Goal: Information Seeking & Learning: Learn about a topic

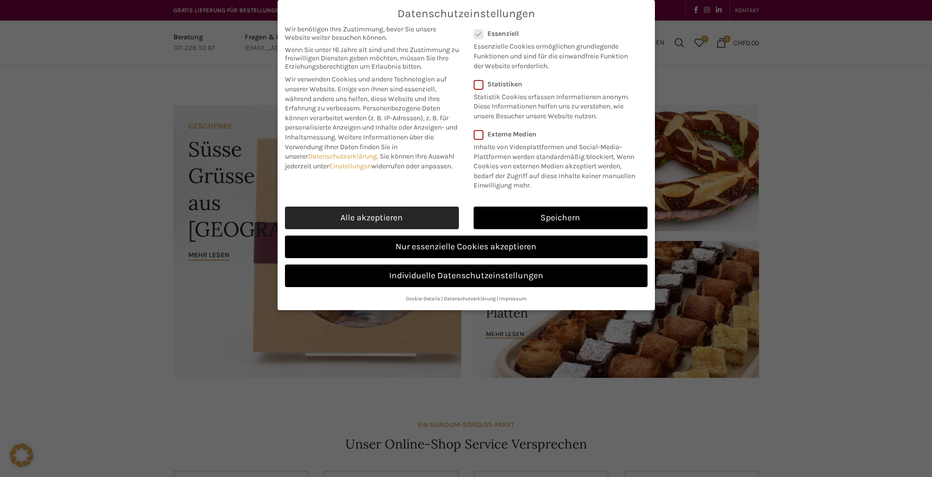
click at [395, 219] on link "Alle akzeptieren" at bounding box center [372, 218] width 174 height 23
checkbox input "true"
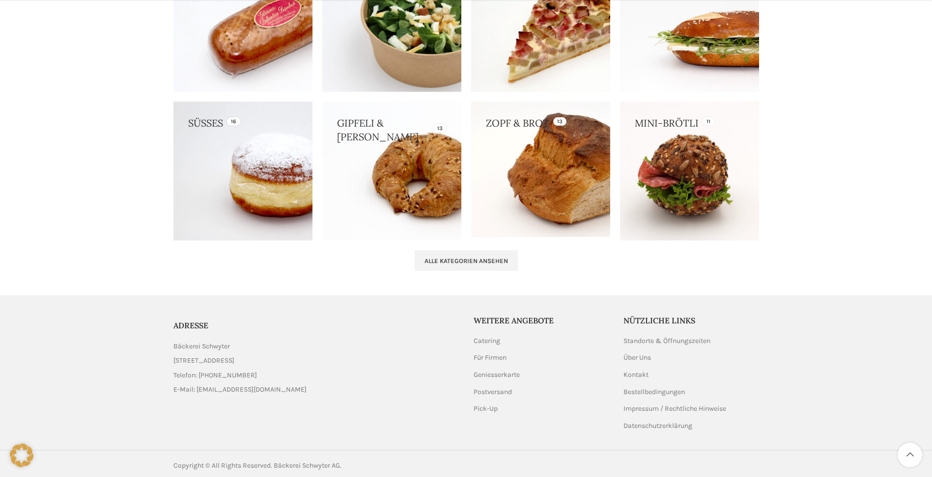
scroll to position [964, 0]
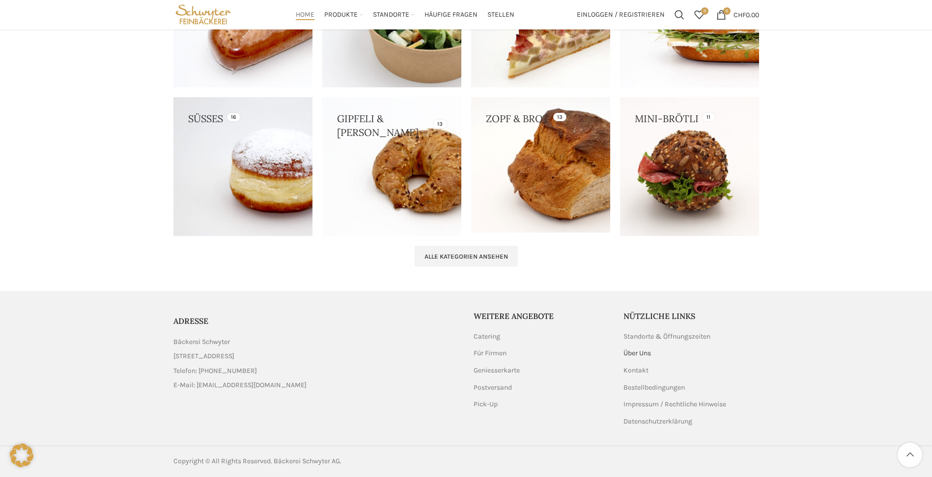
click at [637, 351] on link "Über Uns" at bounding box center [637, 354] width 28 height 10
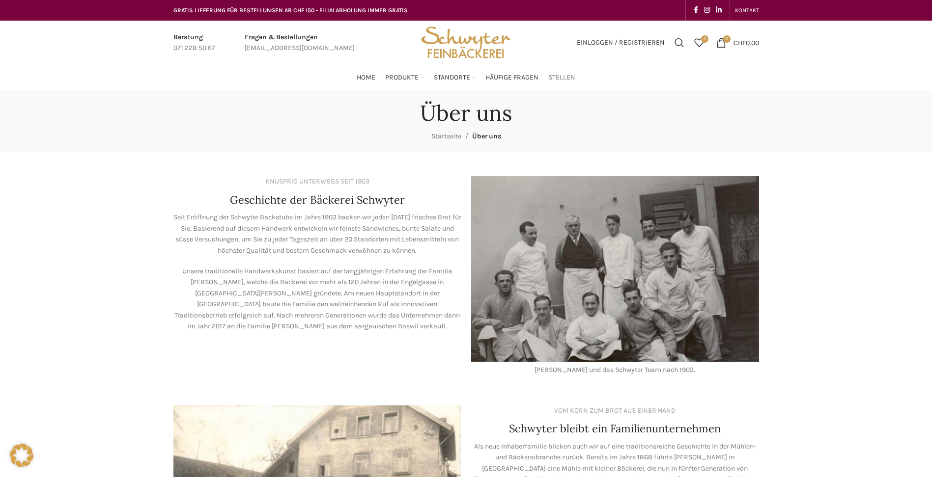
click at [558, 71] on link "Stellen" at bounding box center [561, 78] width 27 height 20
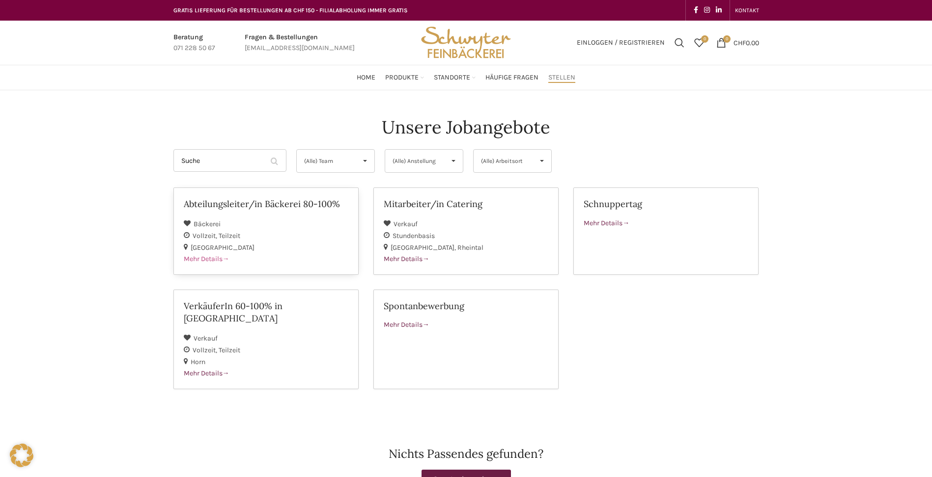
click at [199, 258] on span "Mehr Details" at bounding box center [207, 259] width 46 height 8
click at [209, 369] on span "Mehr Details" at bounding box center [207, 373] width 46 height 8
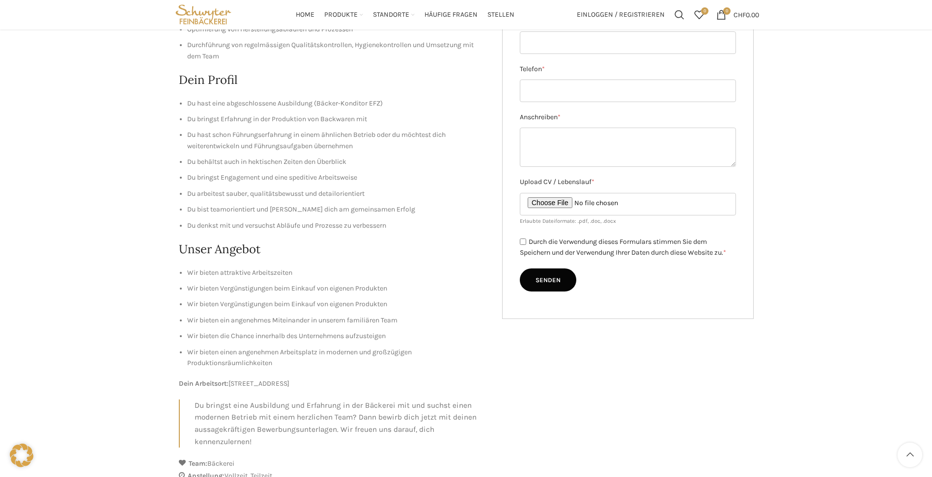
scroll to position [49, 0]
